Goal: Navigation & Orientation: Find specific page/section

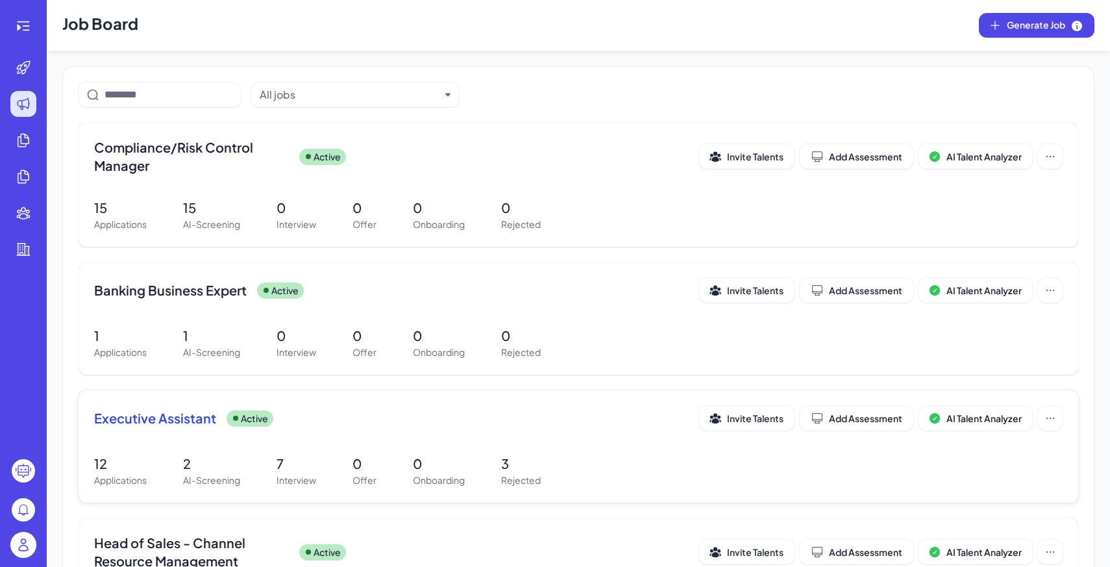
scroll to position [92, 0]
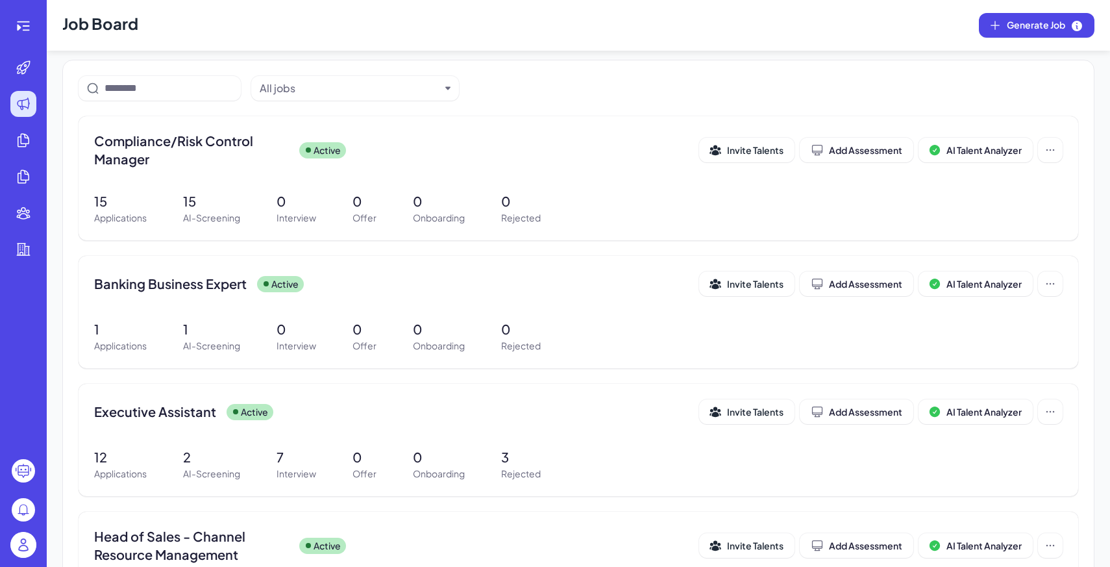
click at [13, 552] on img at bounding box center [23, 545] width 26 height 26
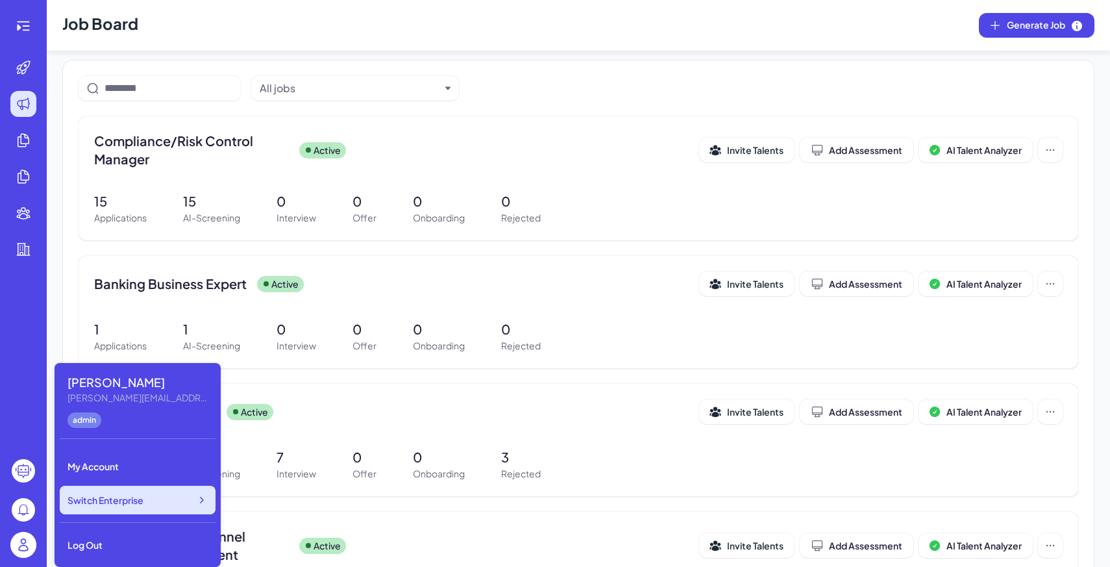
click at [197, 502] on icon at bounding box center [201, 499] width 13 height 13
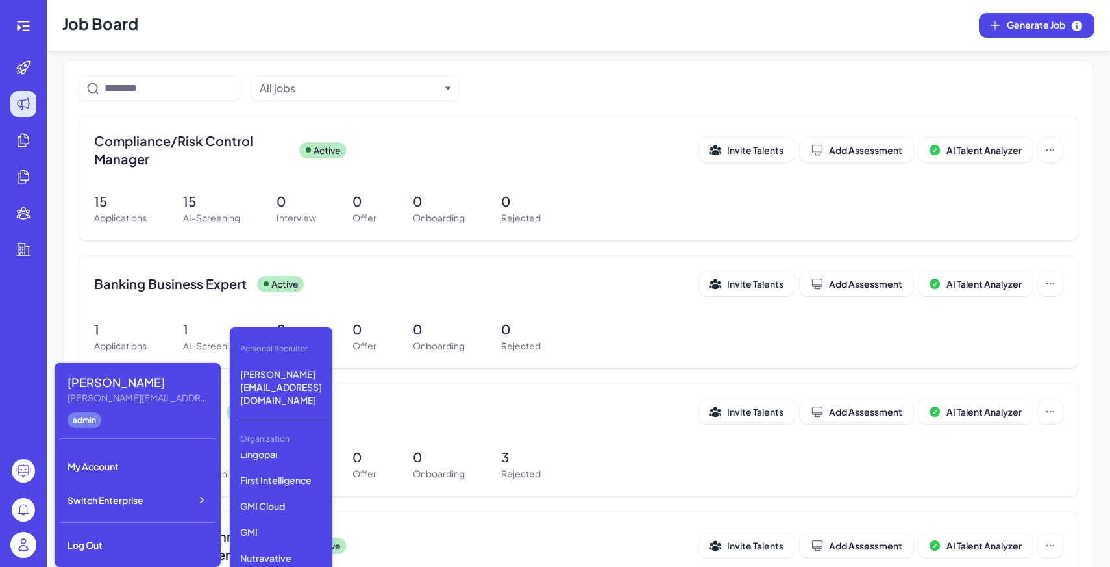
scroll to position [441, 0]
click at [294, 440] on p "First Intelligence" at bounding box center [281, 451] width 92 height 23
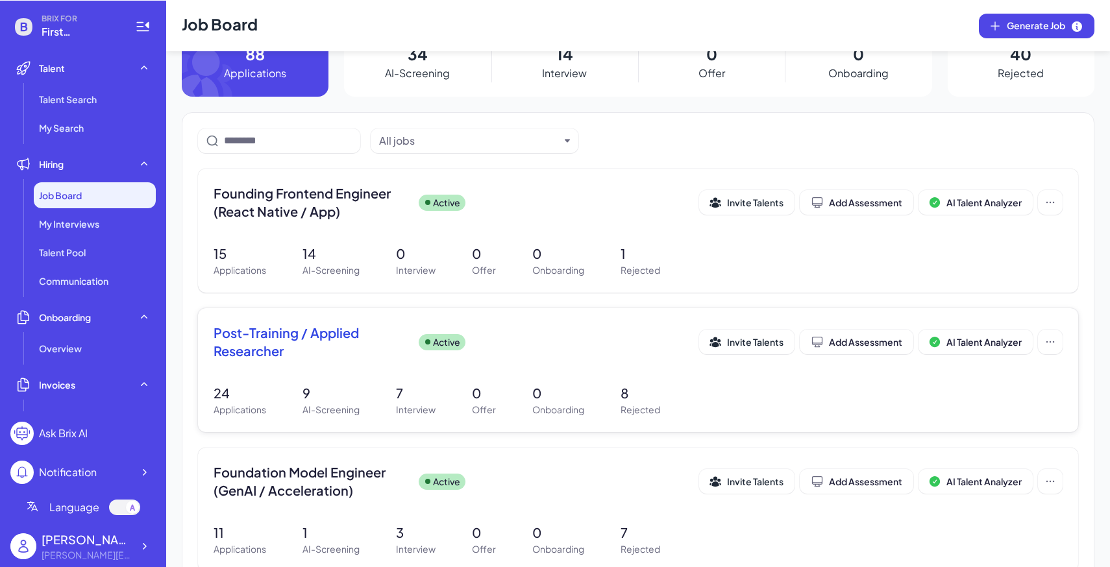
scroll to position [6, 0]
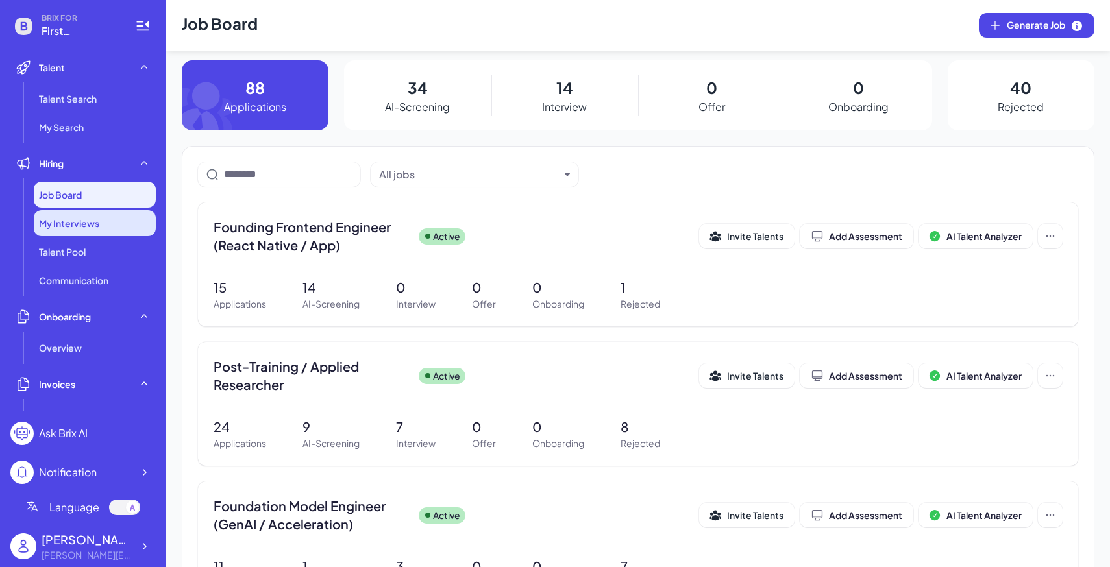
click at [64, 212] on div "My Interviews" at bounding box center [95, 223] width 122 height 26
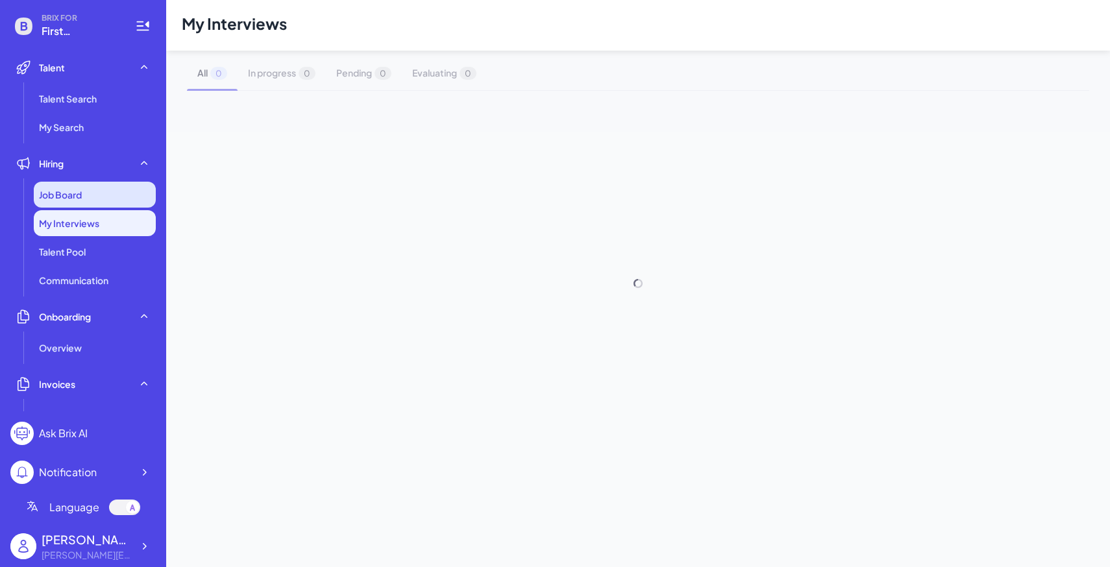
click at [103, 193] on div "Job Board" at bounding box center [95, 195] width 122 height 26
